Goal: Obtain resource: Download file/media

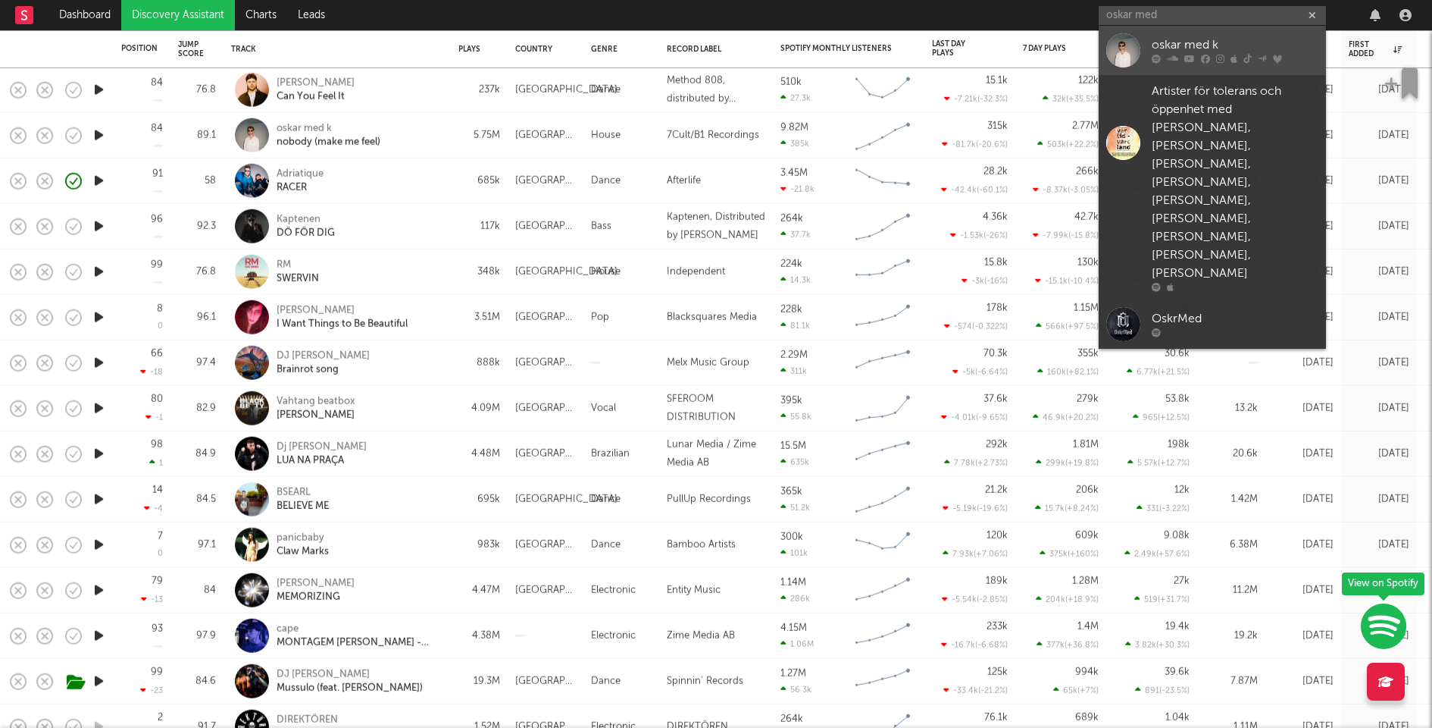
type input "oskar med"
click at [1171, 43] on div "oskar med k" at bounding box center [1235, 45] width 167 height 18
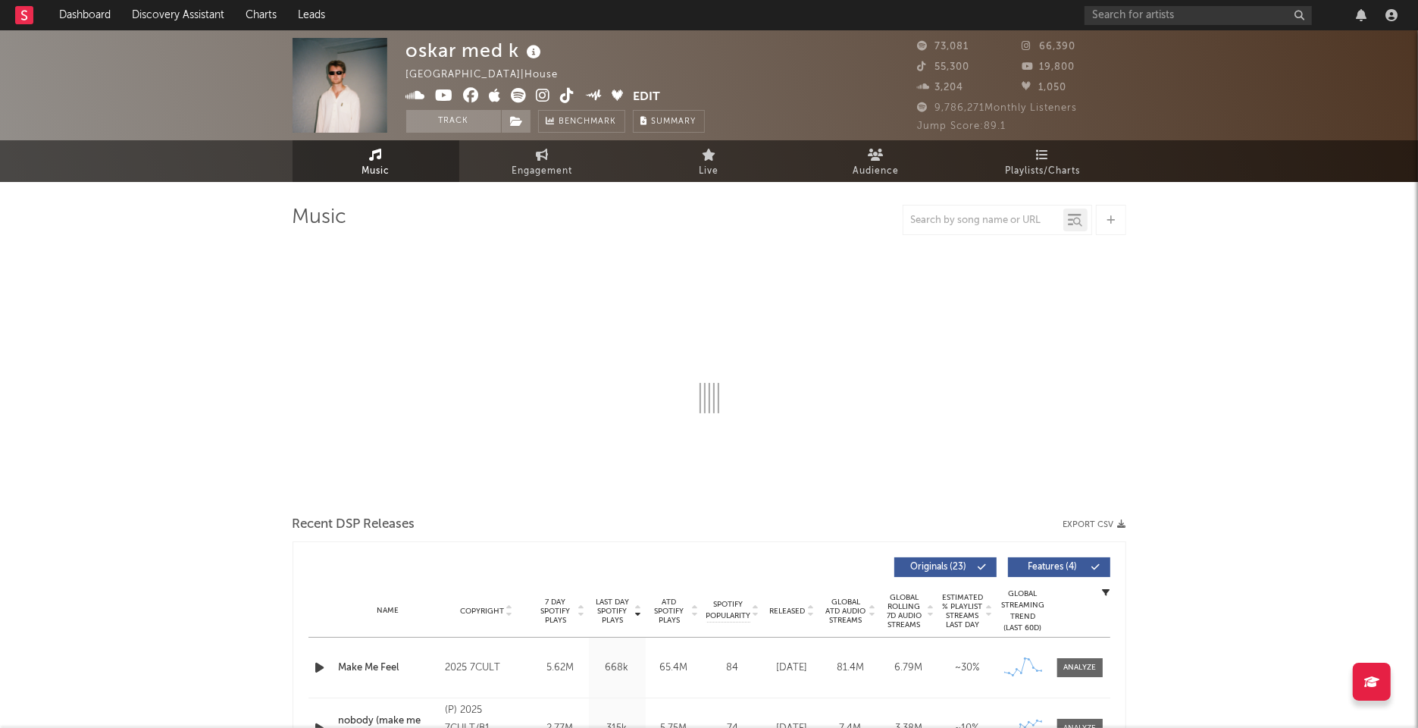
select select "6m"
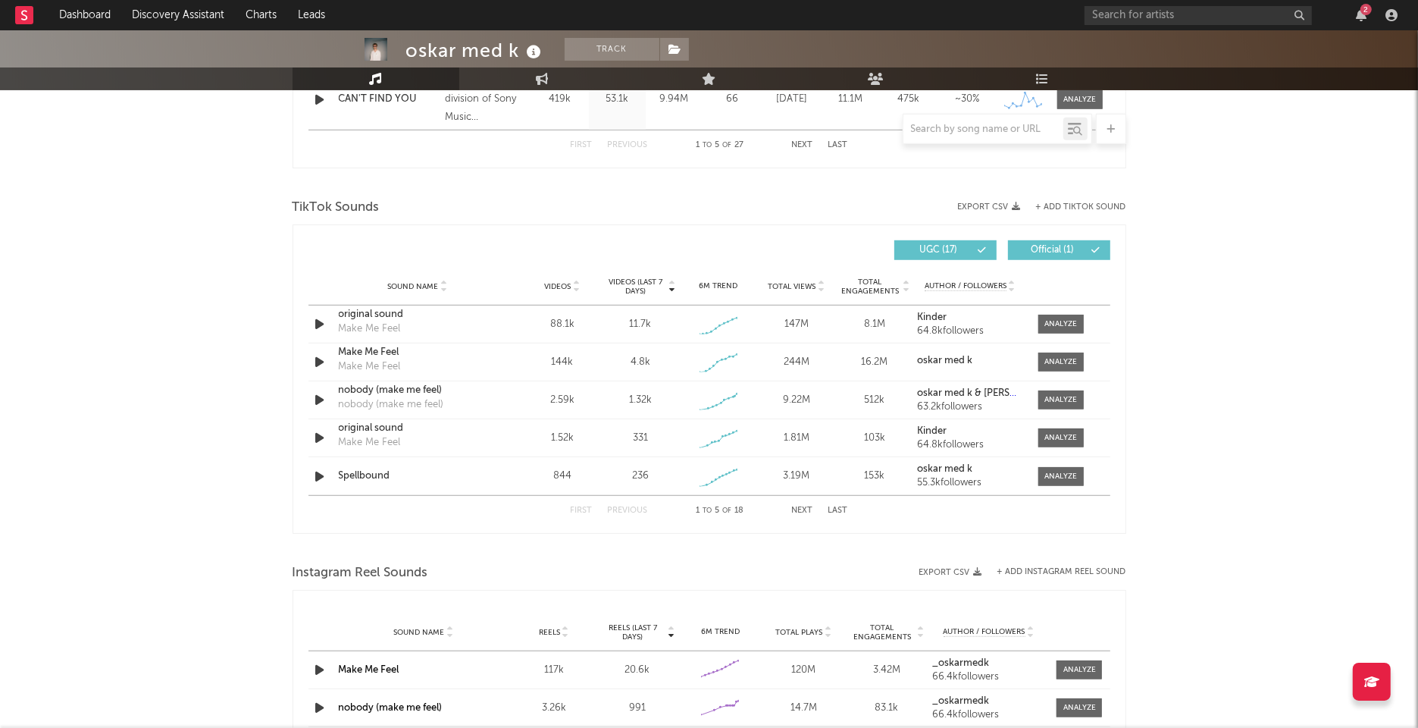
scroll to position [894, 0]
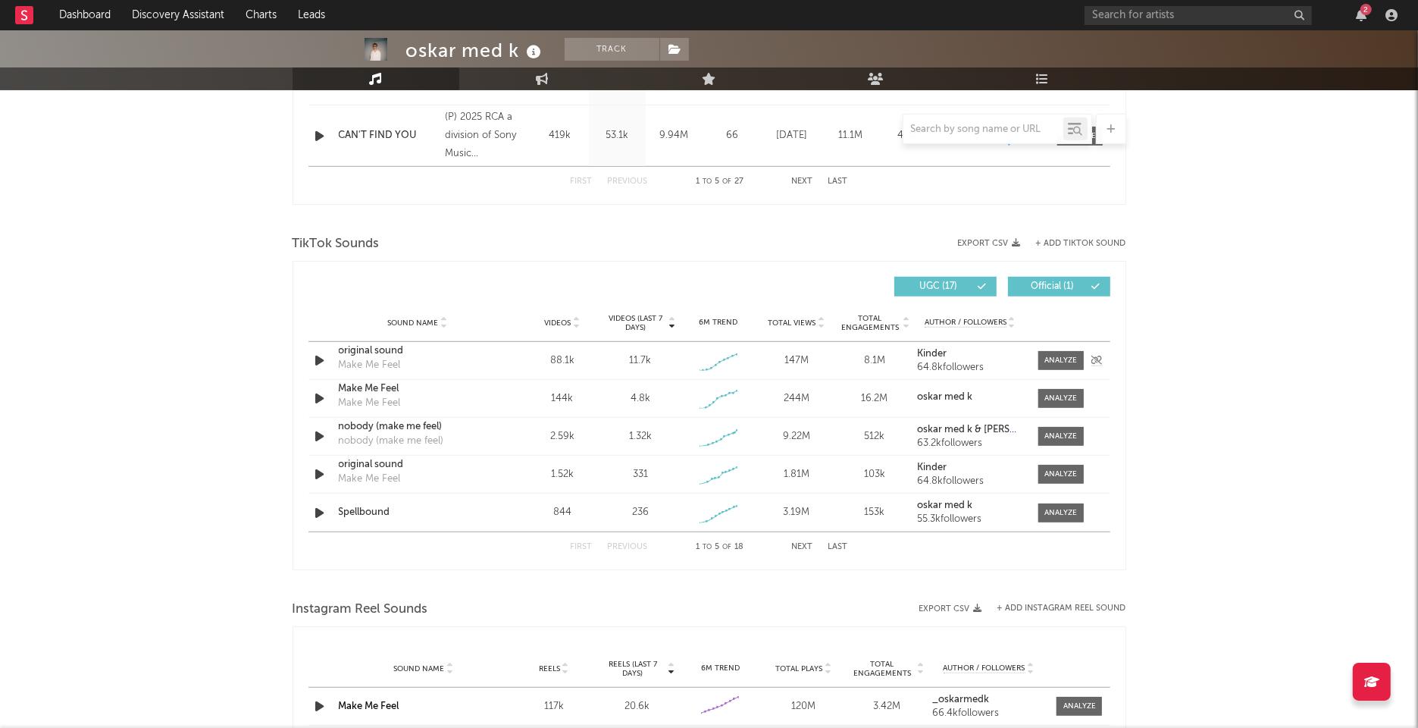
click at [369, 347] on div "original sound" at bounding box center [418, 350] width 158 height 15
click at [390, 384] on div "Make Me Feel" at bounding box center [418, 388] width 158 height 15
click at [1055, 399] on div at bounding box center [1060, 398] width 33 height 11
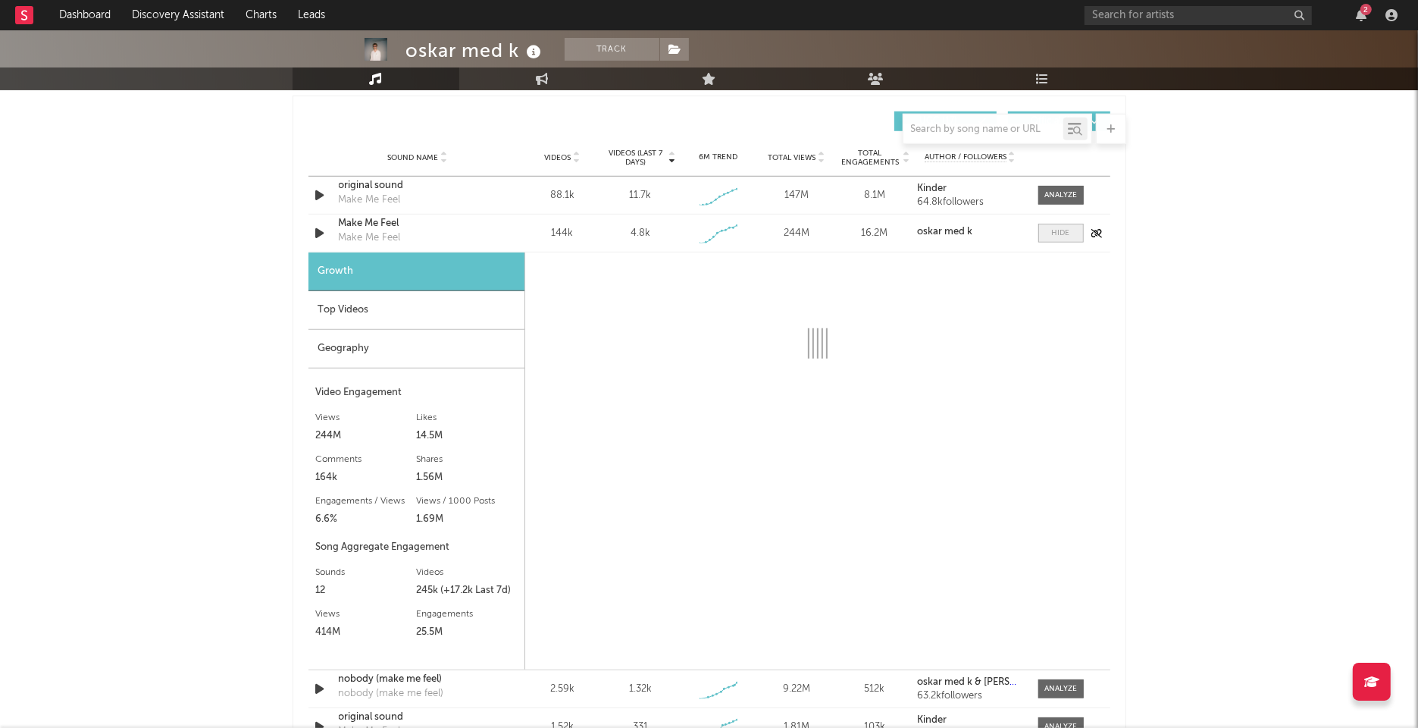
scroll to position [1062, 0]
select select "1w"
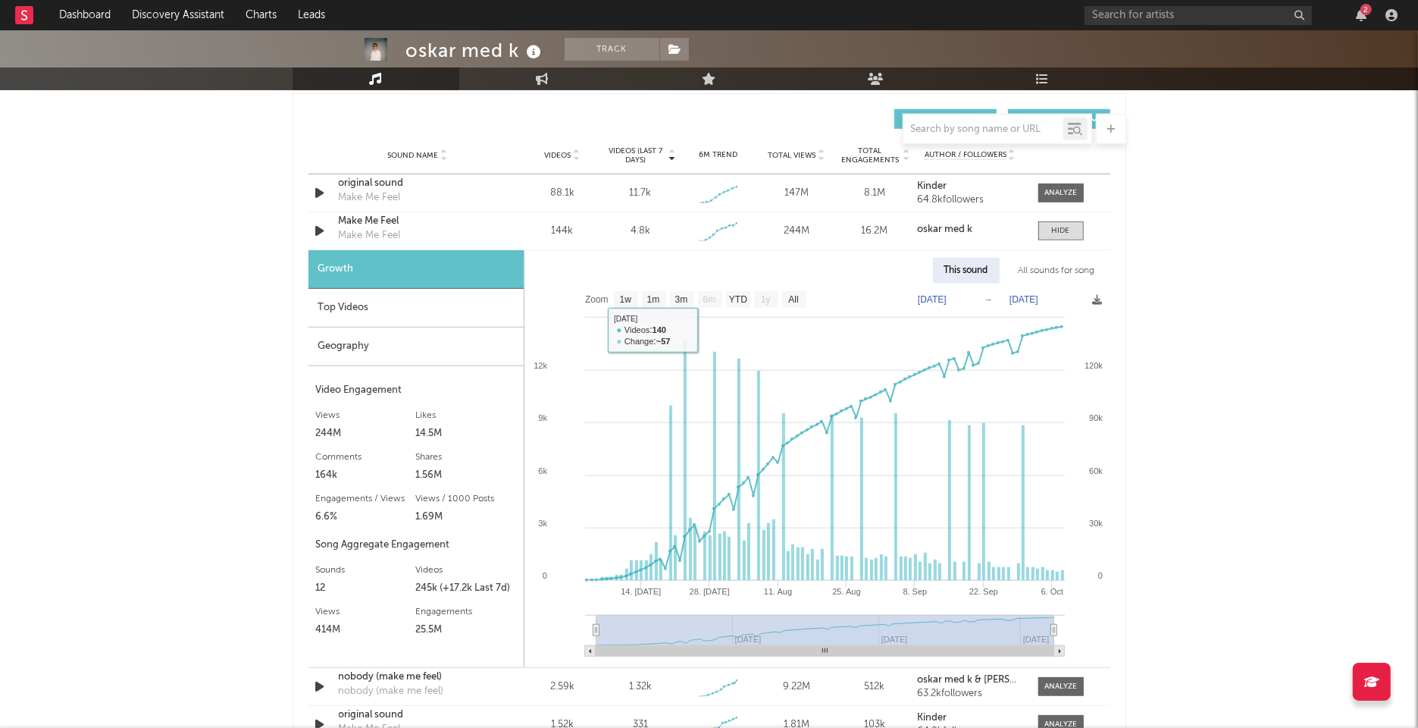
click at [487, 303] on div "Top Videos" at bounding box center [415, 308] width 215 height 39
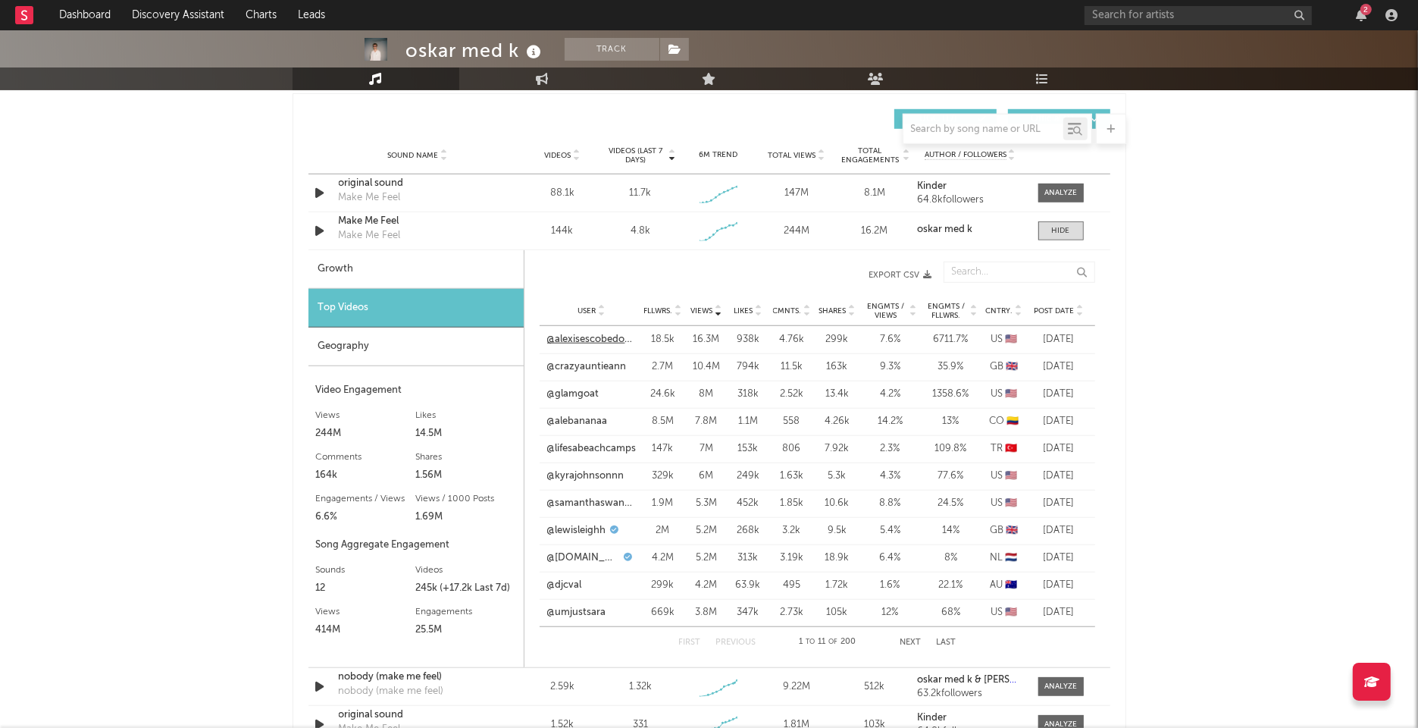
click at [602, 340] on link "@alexisescobedo98" at bounding box center [591, 339] width 89 height 15
click at [587, 387] on link "@glamgoat" at bounding box center [573, 394] width 52 height 15
click at [587, 415] on link "@alebananaa" at bounding box center [577, 421] width 61 height 15
click at [584, 443] on link "@lifesabeachcamps" at bounding box center [591, 448] width 89 height 15
click at [587, 474] on link "@kyrajohnsonnn" at bounding box center [585, 475] width 77 height 15
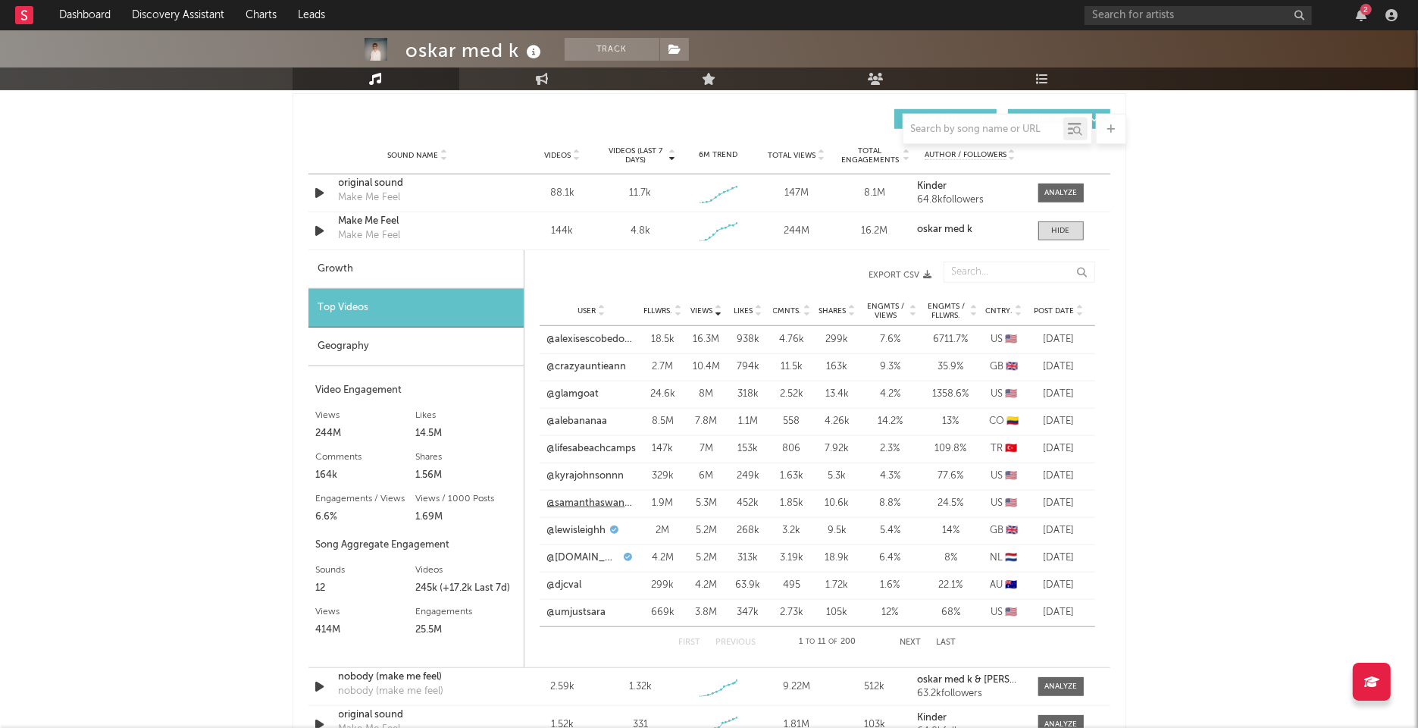
click at [594, 499] on link "@samanthaswanson1" at bounding box center [591, 503] width 89 height 15
click at [590, 525] on link "@lewisleighh" at bounding box center [576, 530] width 59 height 15
click at [570, 582] on link "@djcval" at bounding box center [564, 585] width 35 height 15
click at [574, 612] on link "@umjustsara" at bounding box center [576, 612] width 59 height 15
click at [905, 638] on button "Next" at bounding box center [910, 642] width 21 height 8
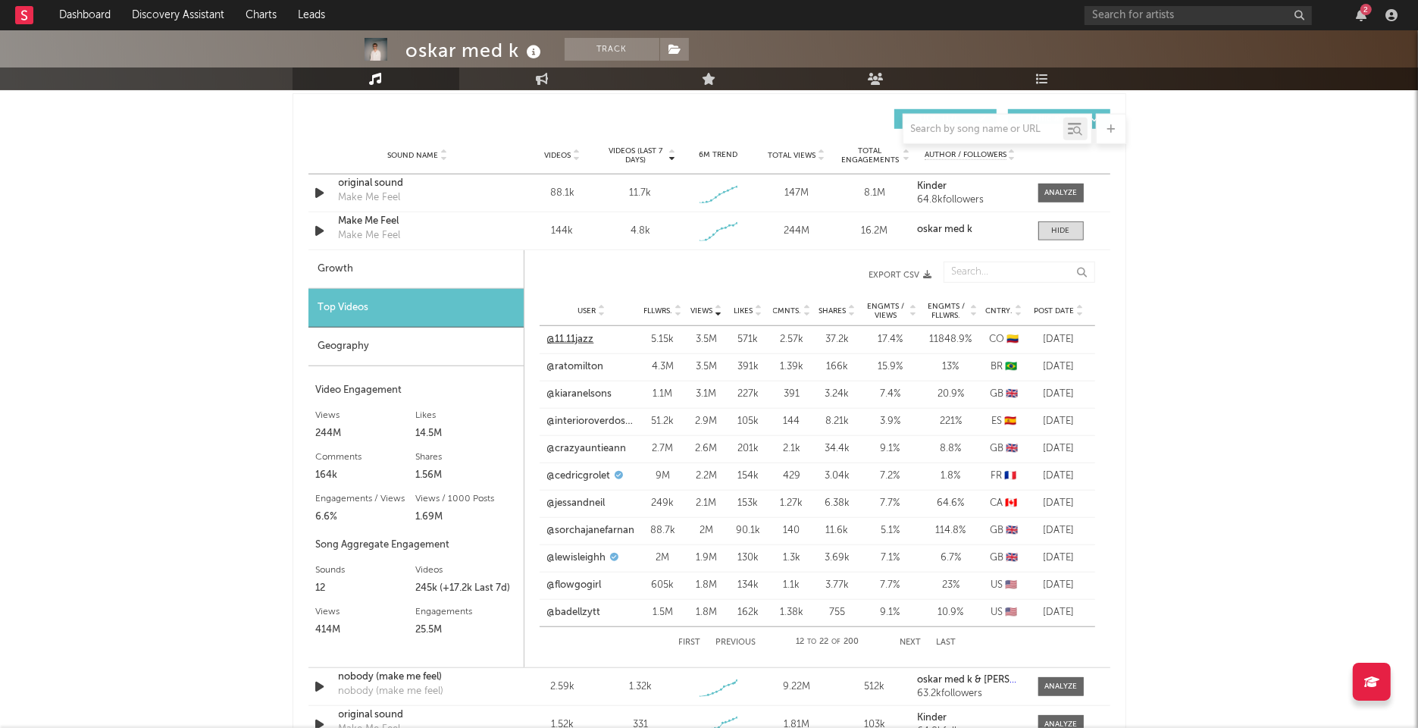
click at [574, 341] on link "@11.11jazz" at bounding box center [570, 339] width 47 height 15
click at [574, 362] on link "@ratomilton" at bounding box center [575, 366] width 57 height 15
click at [580, 393] on link "@kiaranelsons" at bounding box center [579, 394] width 65 height 15
click at [592, 502] on link "@jessandneil" at bounding box center [576, 503] width 58 height 15
click at [593, 527] on link "@sorchajanefarnan" at bounding box center [591, 530] width 88 height 15
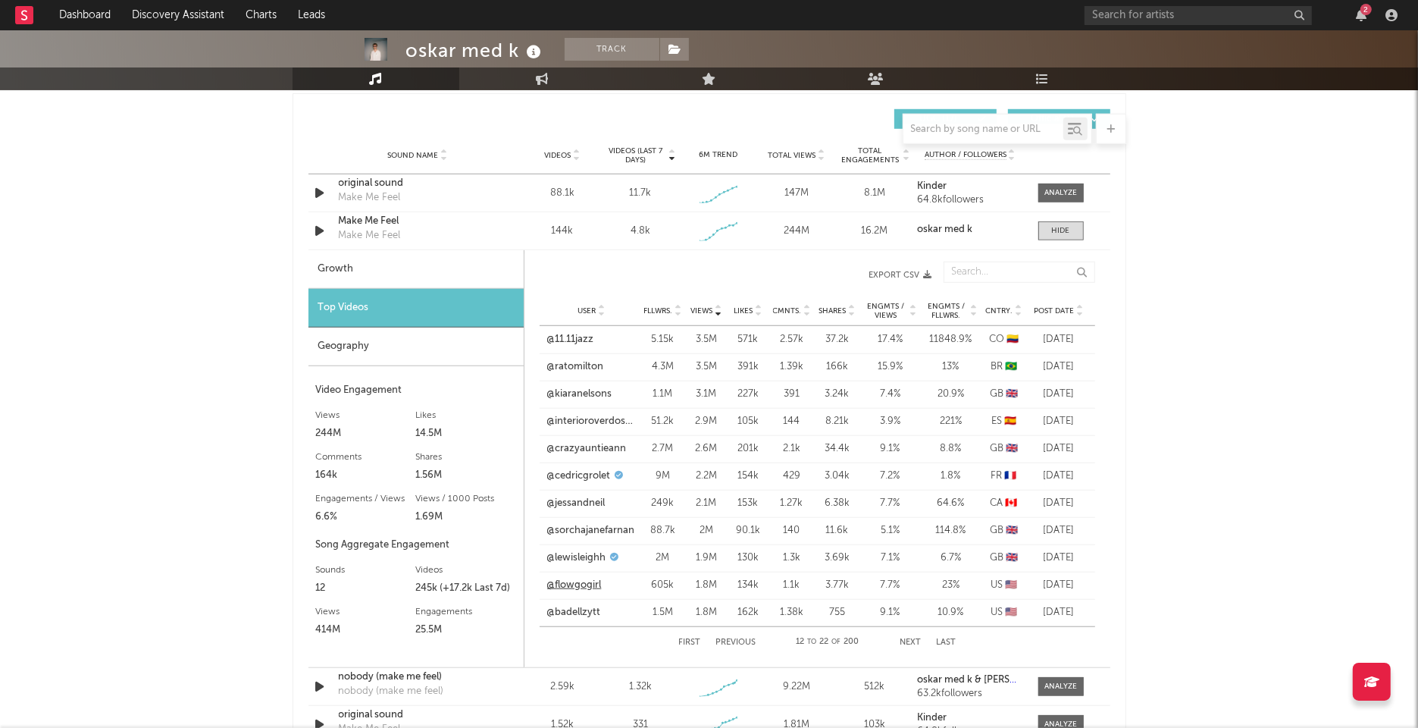
click at [590, 582] on link "@flowgogirl" at bounding box center [574, 585] width 55 height 15
click at [584, 613] on link "@badellzytt" at bounding box center [574, 612] width 54 height 15
click at [907, 641] on button "Next" at bounding box center [910, 642] width 21 height 8
click at [909, 274] on button "Export CSV" at bounding box center [743, 275] width 377 height 9
